Goal: Download file/media: Download file/media

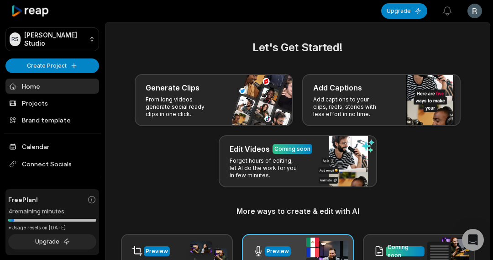
click at [261, 245] on div at bounding box center [258, 251] width 11 height 19
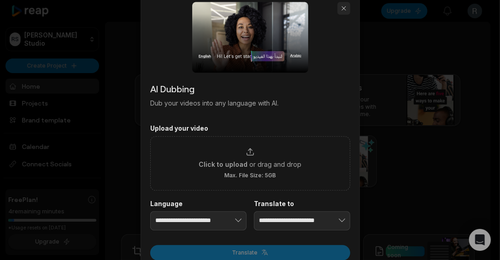
click at [343, 5] on button "button" at bounding box center [344, 8] width 13 height 13
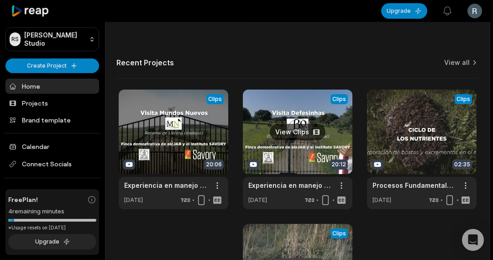
scroll to position [302, 0]
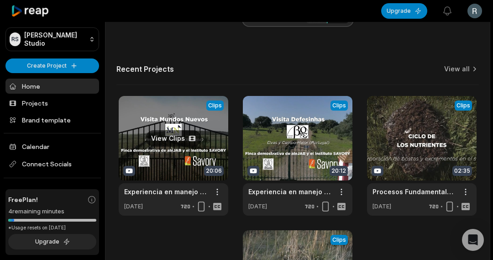
click at [177, 147] on link at bounding box center [174, 156] width 110 height 120
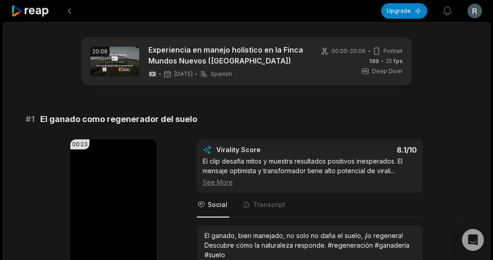
scroll to position [76, 0]
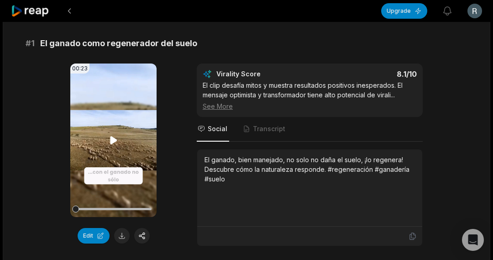
click at [114, 147] on video "Your browser does not support mp4 format." at bounding box center [113, 139] width 86 height 153
click at [119, 238] on button at bounding box center [122, 236] width 16 height 16
click at [70, 13] on button at bounding box center [69, 11] width 16 height 16
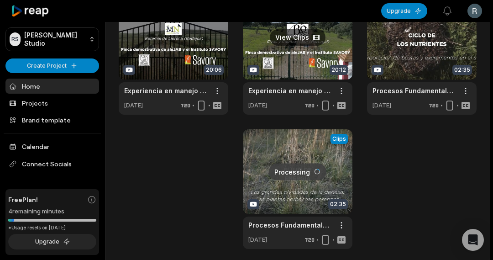
click at [288, 37] on link at bounding box center [298, 55] width 110 height 120
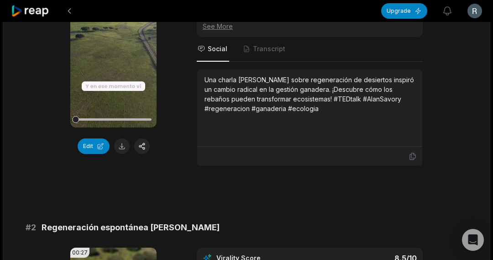
scroll to position [241, 0]
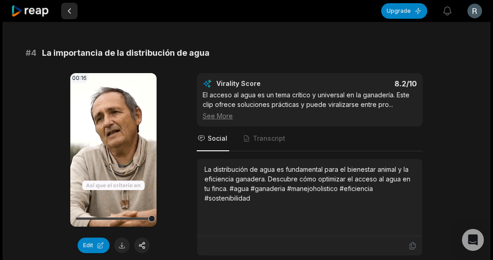
click at [69, 10] on button at bounding box center [69, 11] width 16 height 16
